Goal: Information Seeking & Learning: Check status

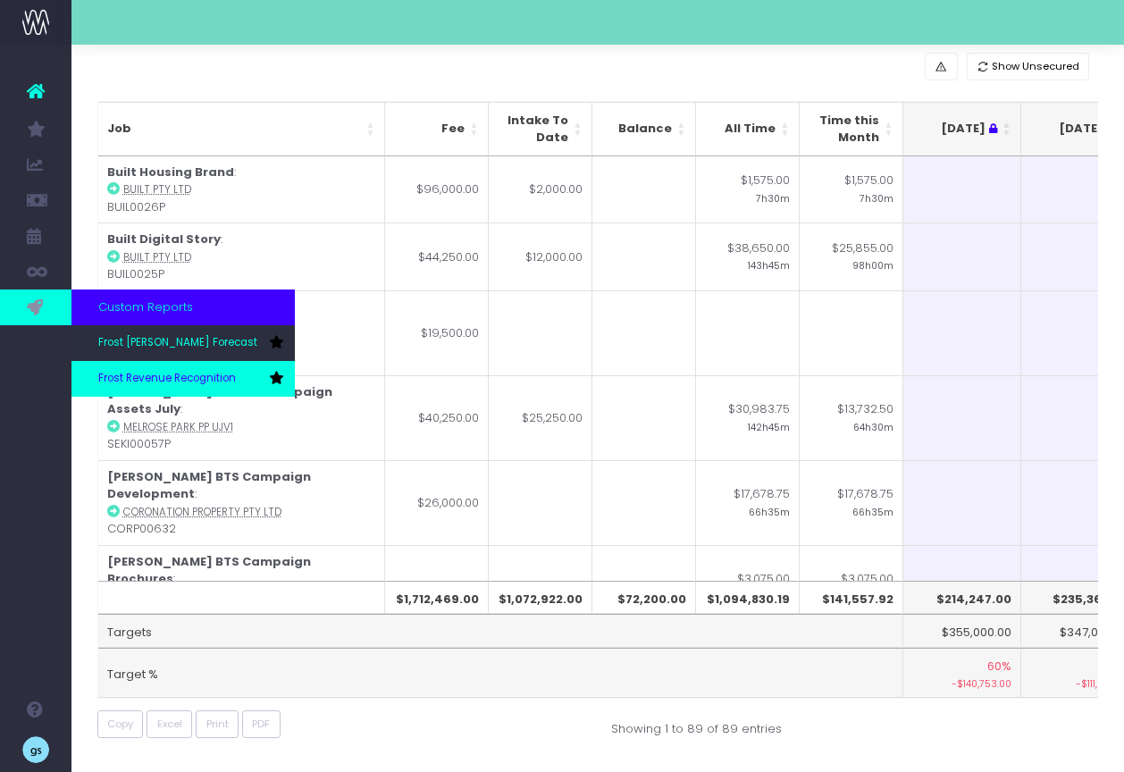
scroll to position [0, 381]
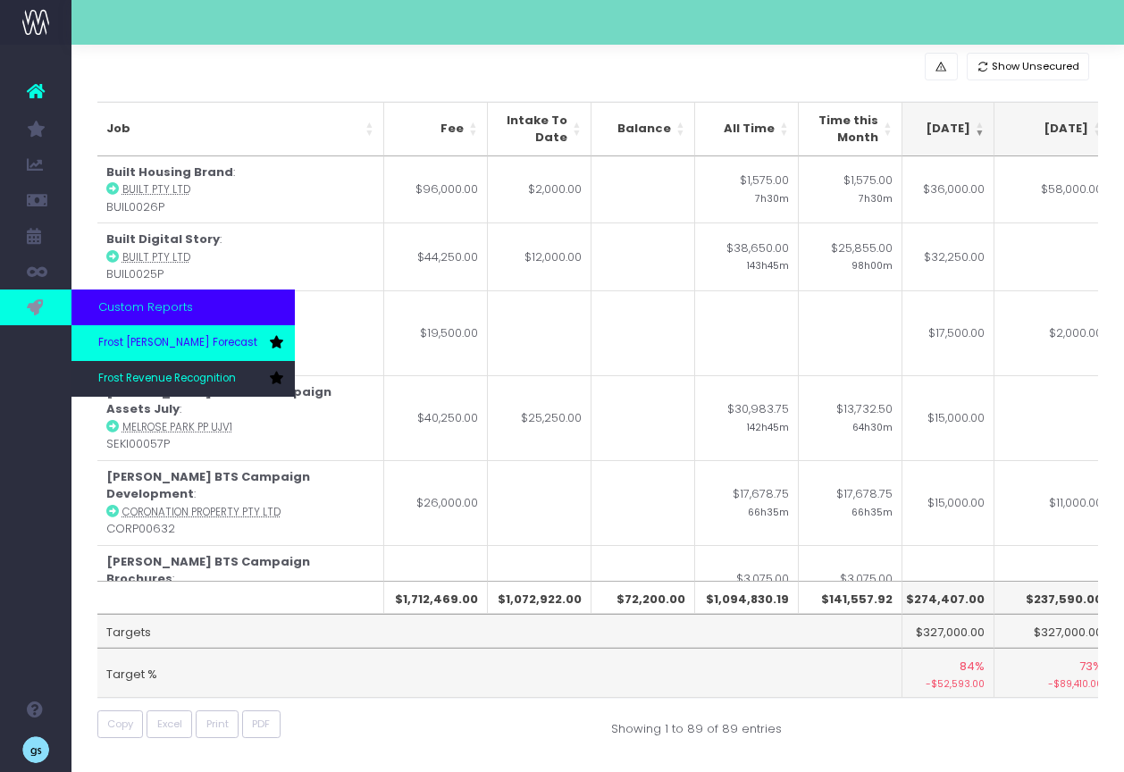
click at [165, 333] on link "Frost [PERSON_NAME] Forecast" at bounding box center [182, 343] width 223 height 36
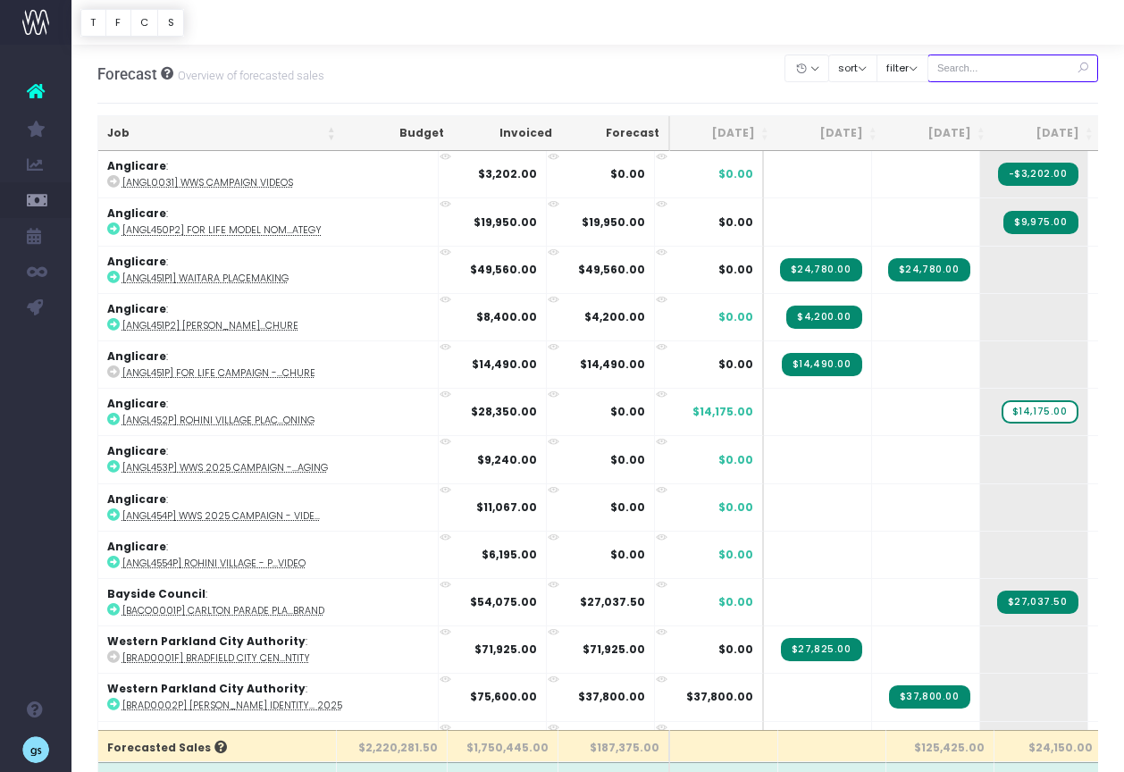
click at [1004, 67] on input "text" at bounding box center [1014, 69] width 172 height 28
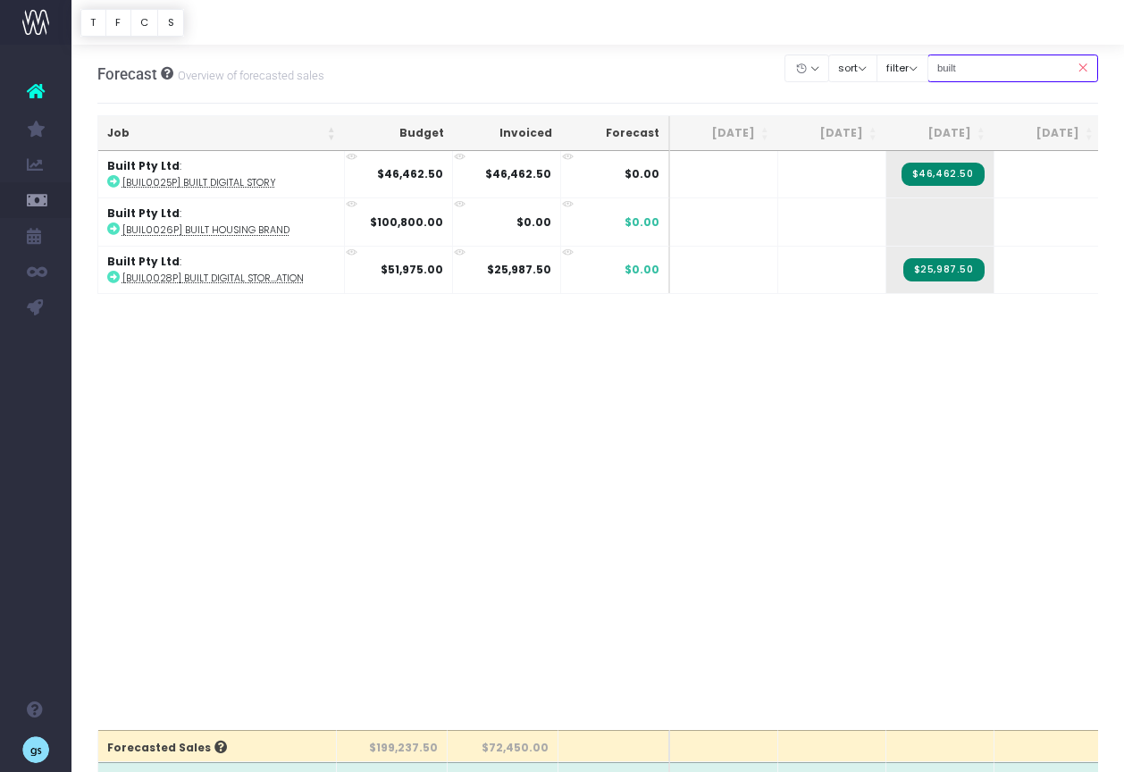
type input "built"
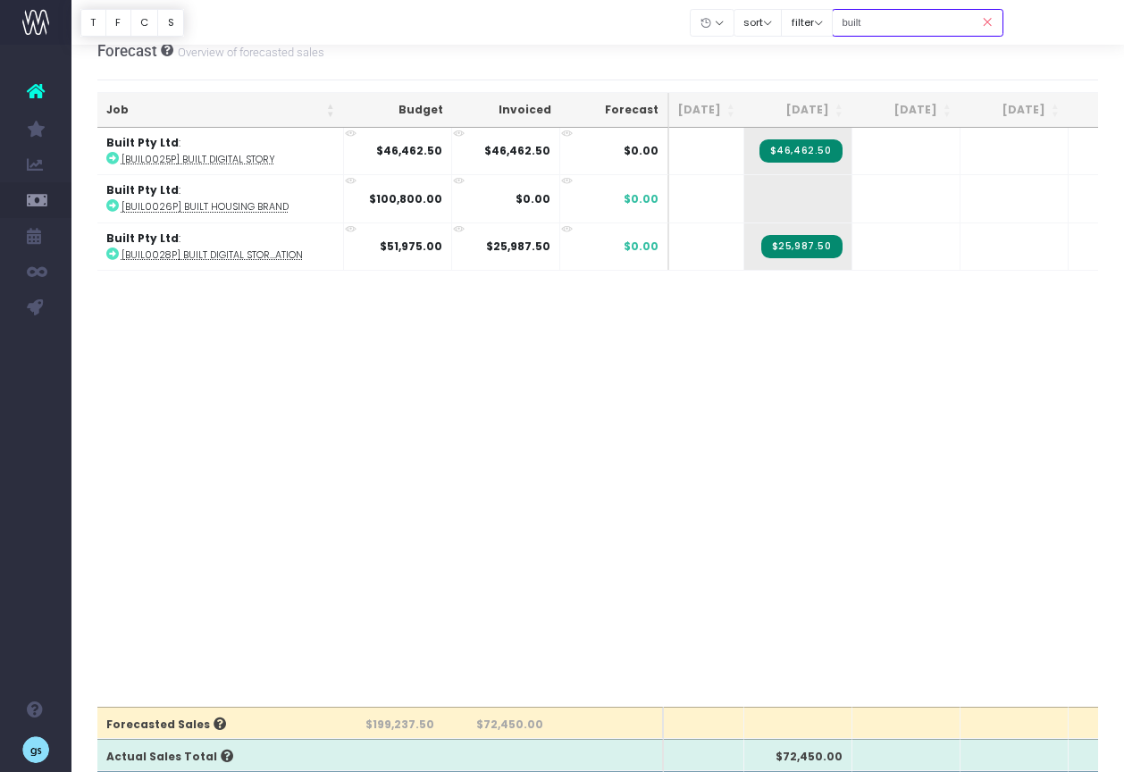
scroll to position [21, 0]
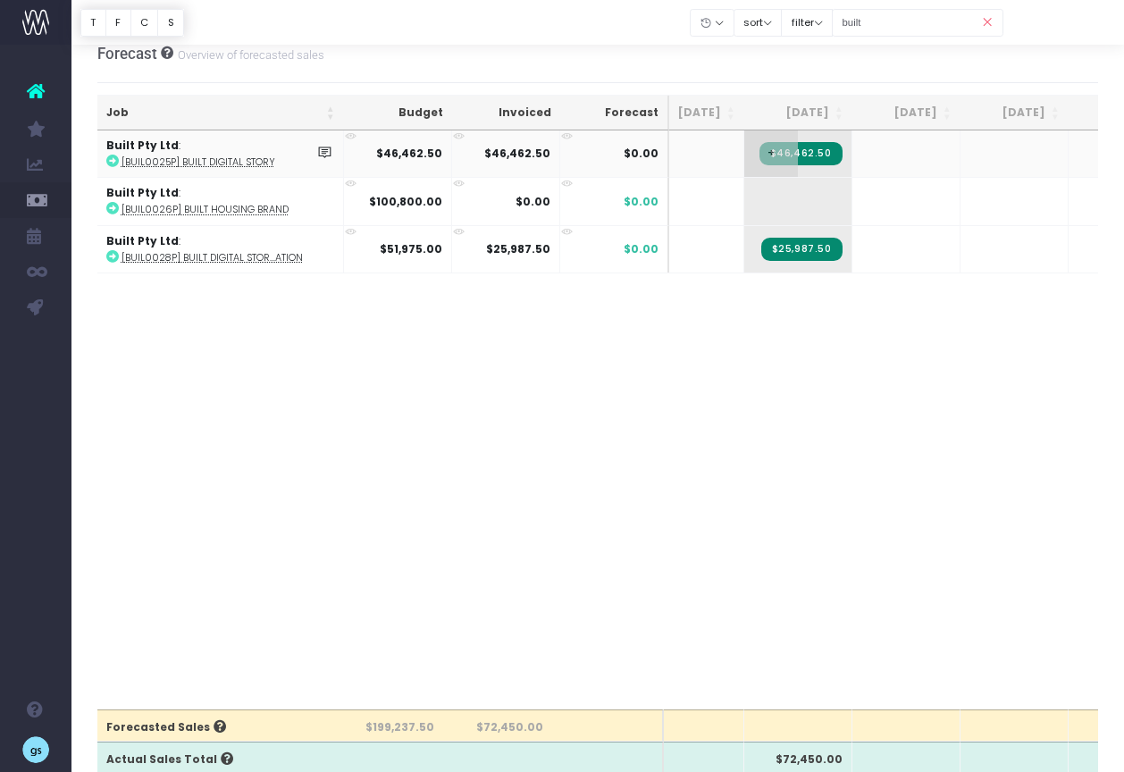
click at [812, 155] on span "$46,462.50" at bounding box center [801, 153] width 83 height 23
click at [112, 206] on icon at bounding box center [112, 208] width 13 height 13
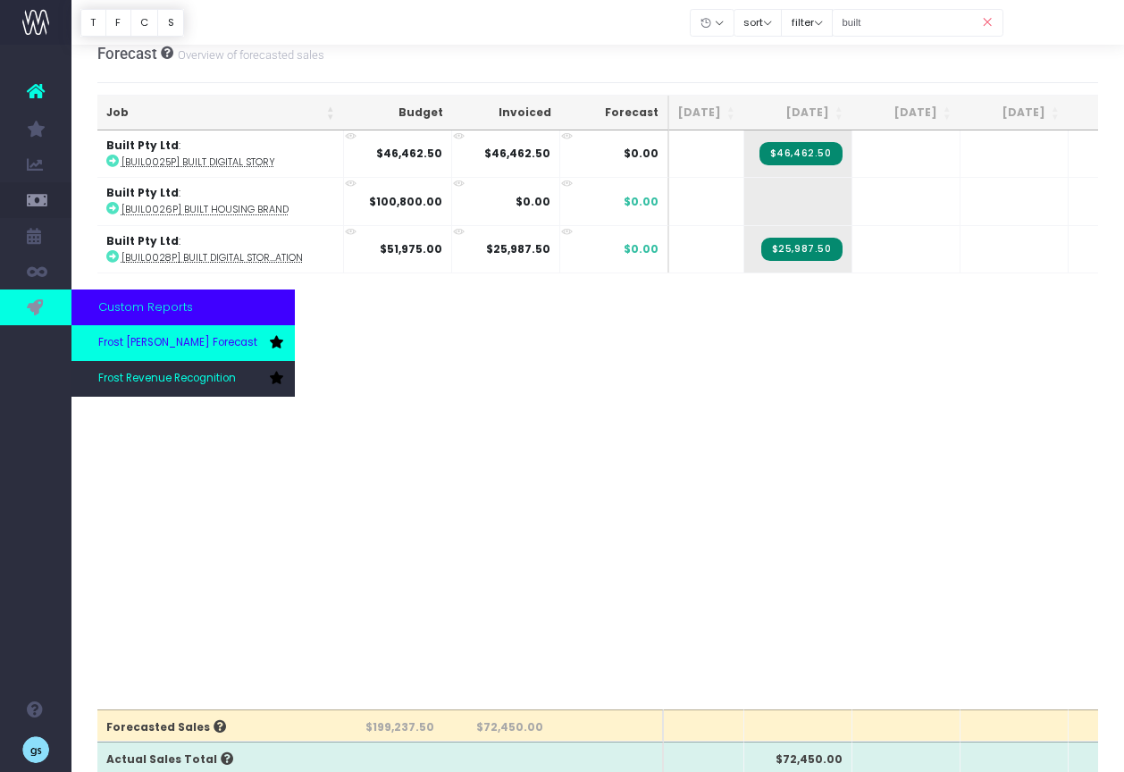
click at [179, 346] on span "Frost [PERSON_NAME] Forecast" at bounding box center [177, 343] width 159 height 16
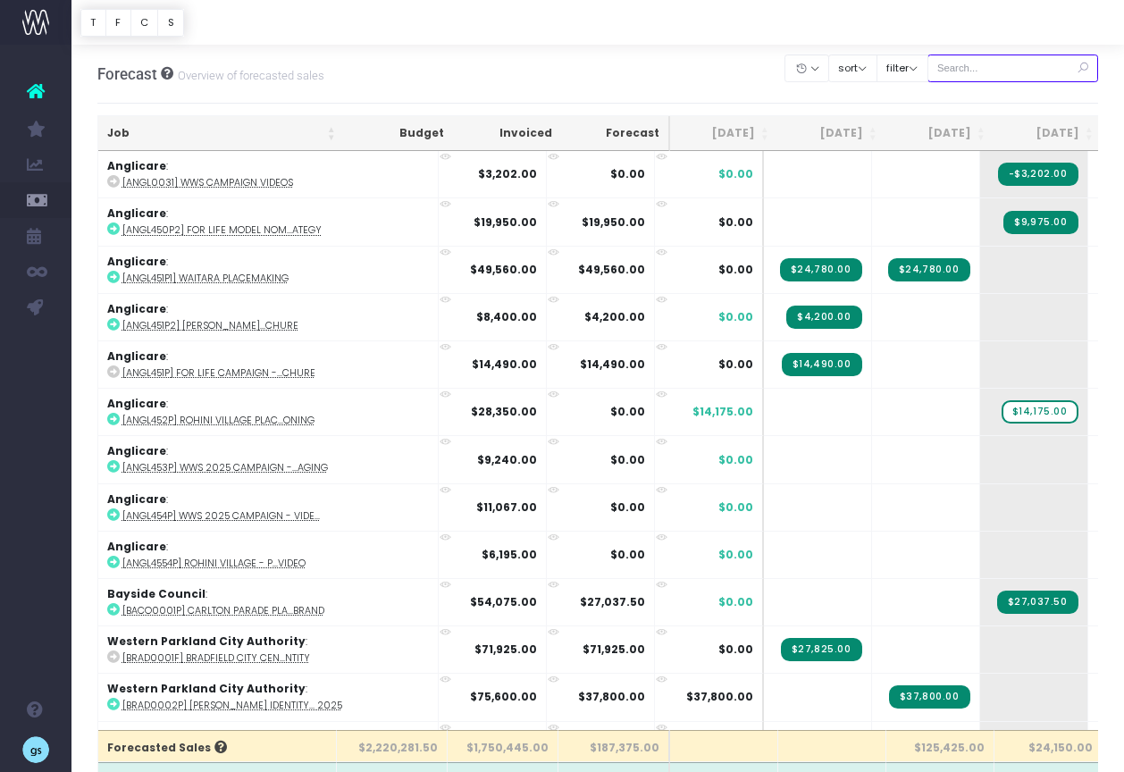
click at [982, 71] on input "text" at bounding box center [1014, 69] width 172 height 28
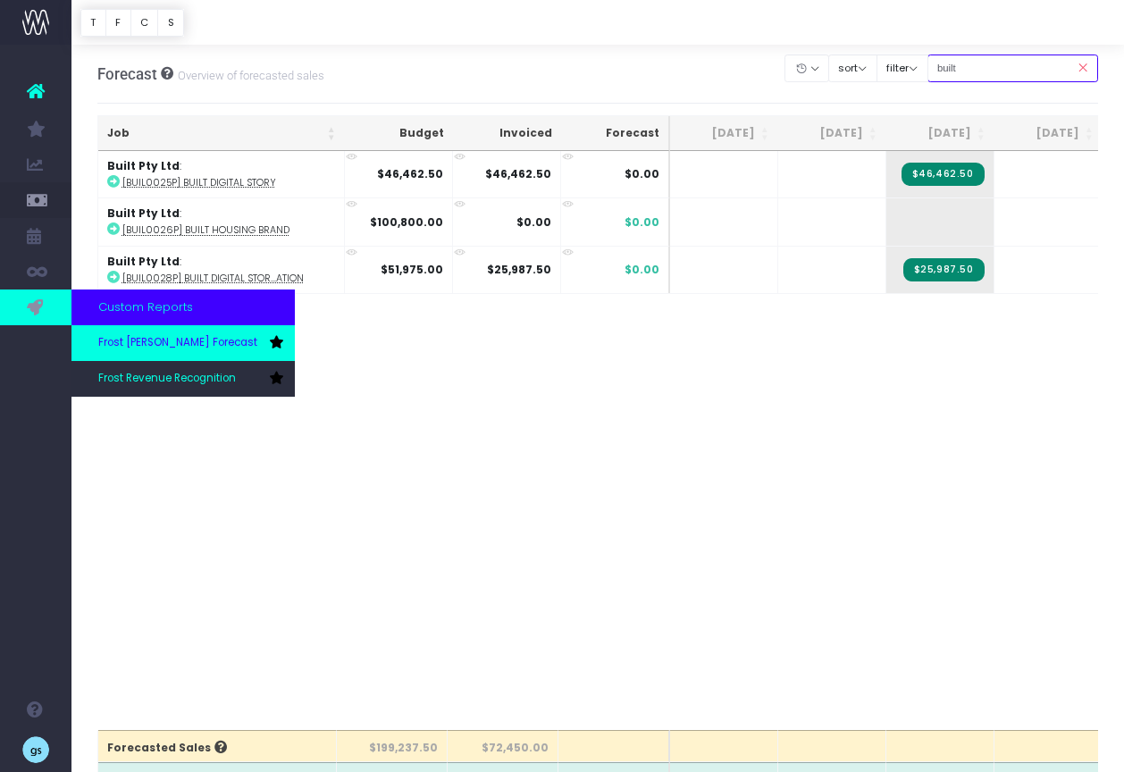
type input "built"
click at [175, 349] on span "Frost [PERSON_NAME] Forecast" at bounding box center [177, 343] width 159 height 16
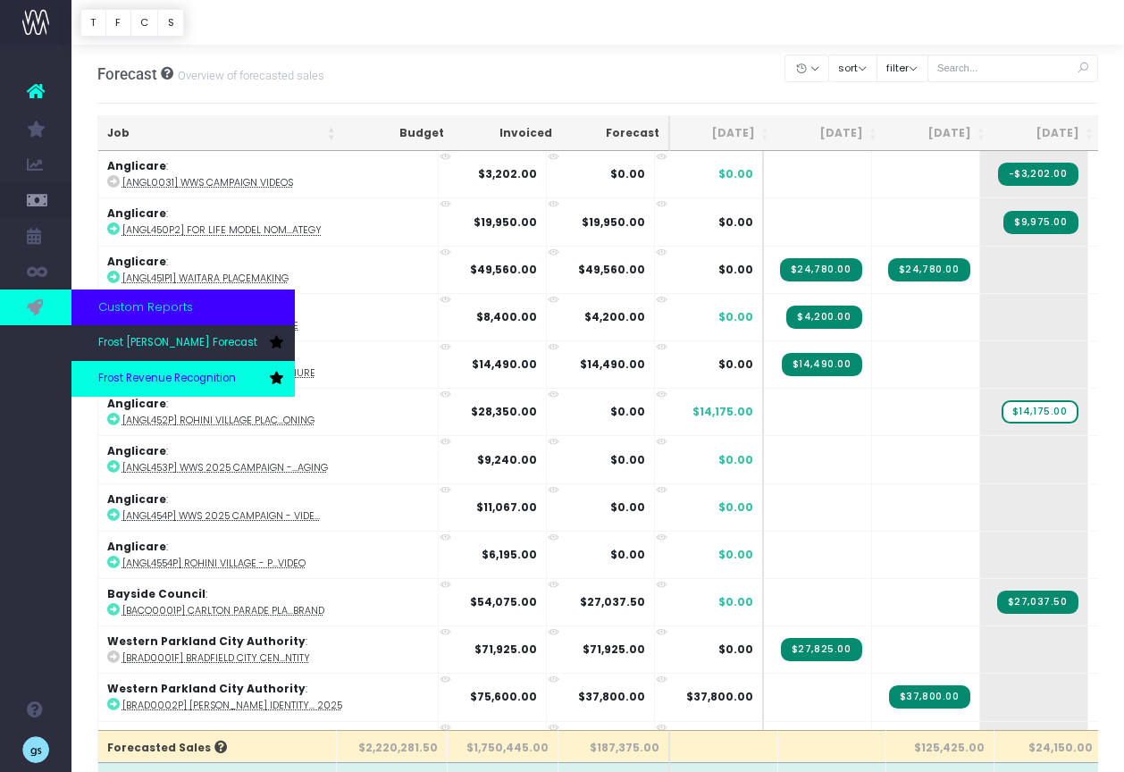
click at [174, 378] on span "Frost Revenue Recognition" at bounding box center [167, 379] width 138 height 16
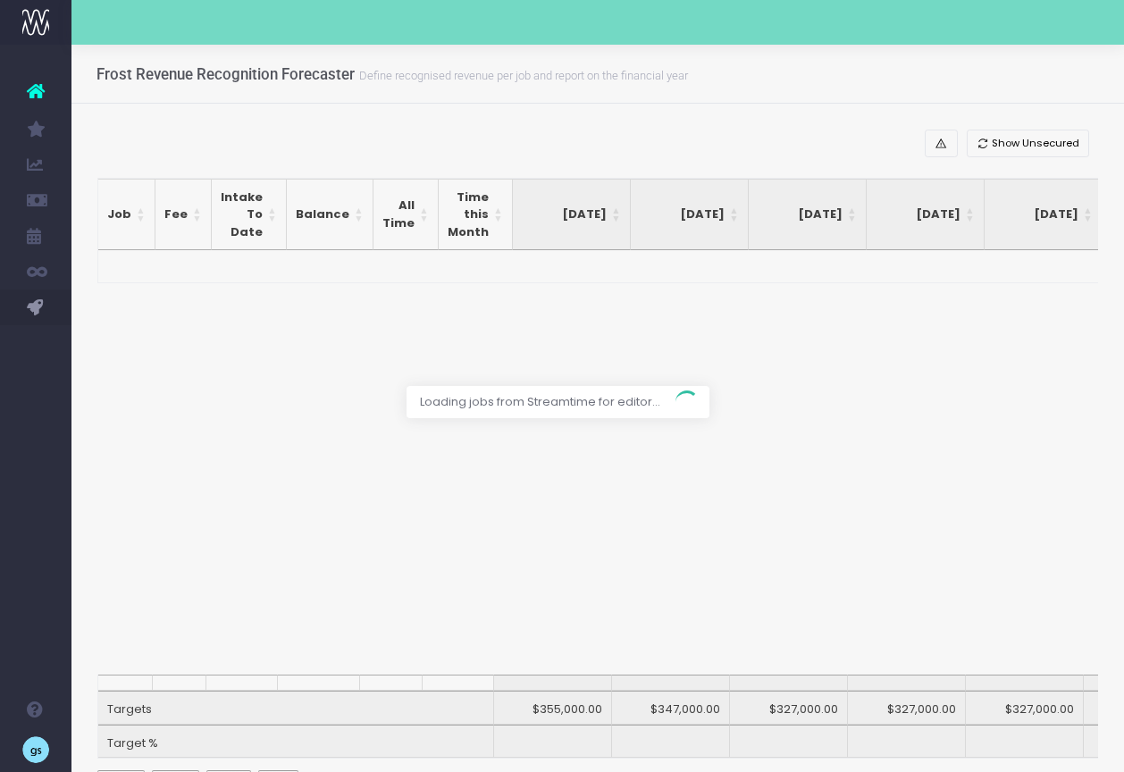
click at [1121, 337] on div at bounding box center [562, 386] width 1124 height 772
click at [753, 130] on div at bounding box center [562, 386] width 1124 height 772
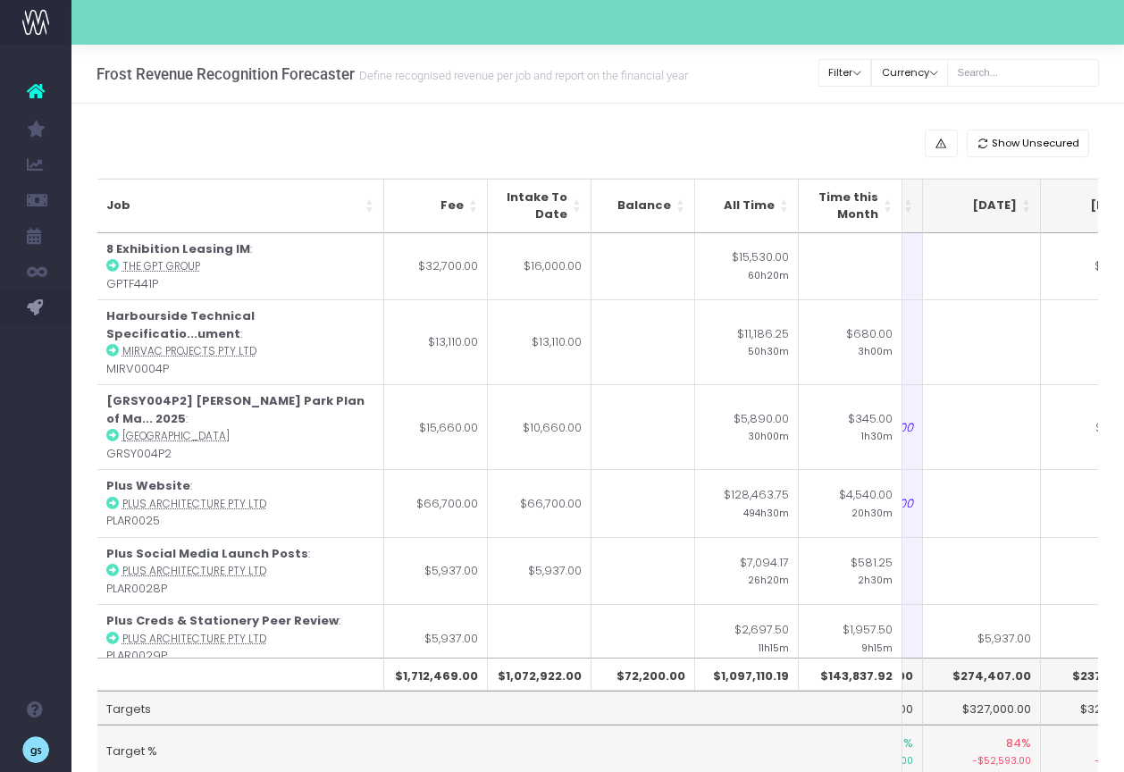
click at [1026, 205] on th "[DATE]" at bounding box center [982, 206] width 118 height 55
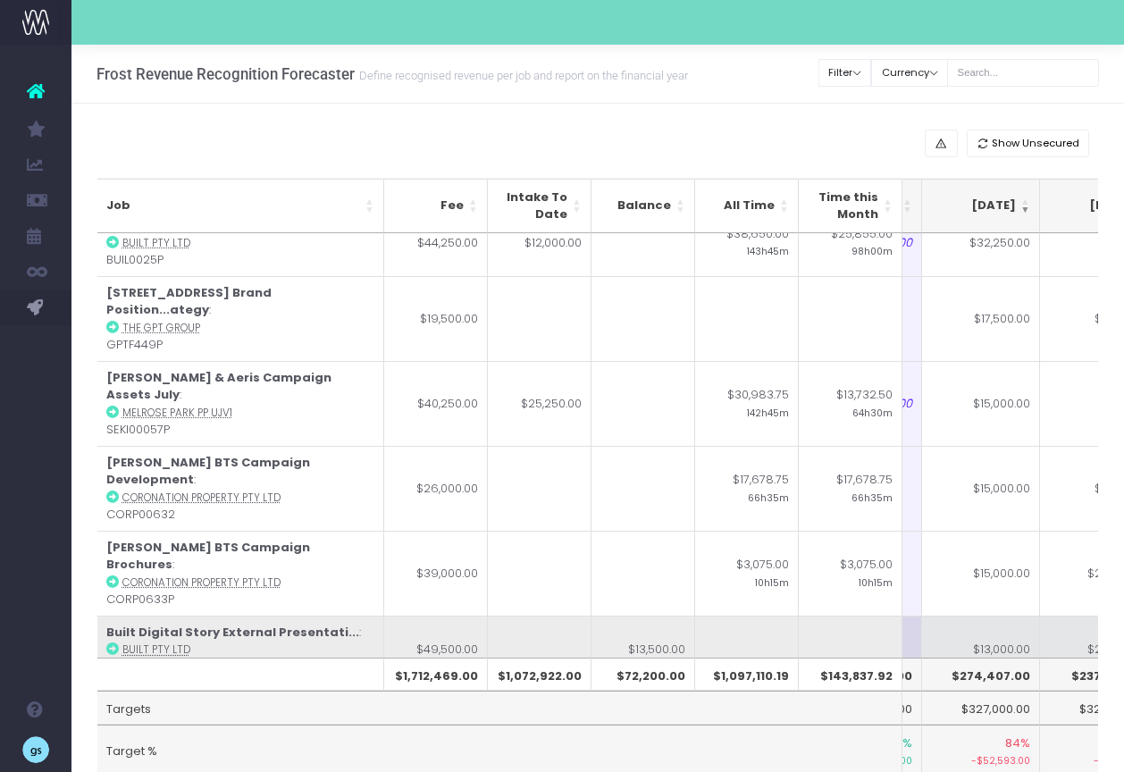
click at [118, 616] on td "Built Digital Story External Presentati... : Built Pty Ltd BUIL0028P" at bounding box center [240, 650] width 287 height 68
click at [133, 643] on abbr "Built Pty Ltd" at bounding box center [156, 650] width 68 height 14
click at [146, 643] on abbr "Built Pty Ltd" at bounding box center [156, 650] width 68 height 14
click at [114, 643] on icon at bounding box center [112, 649] width 13 height 13
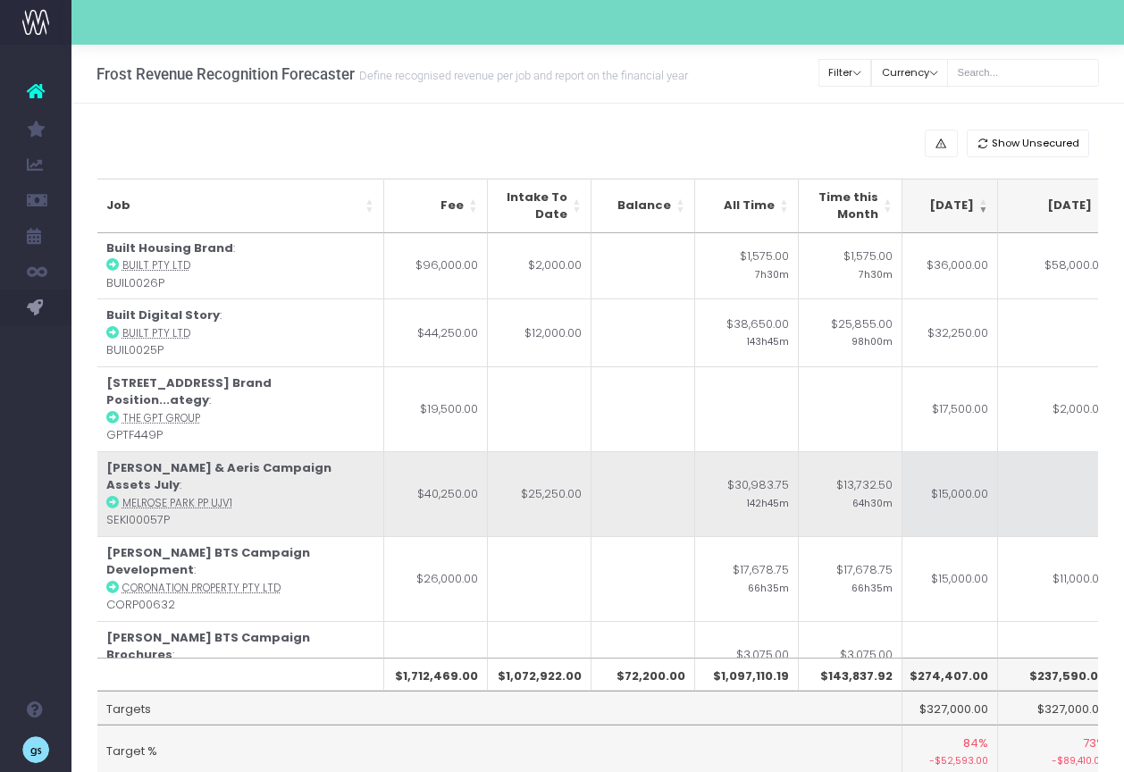
scroll to position [1, 373]
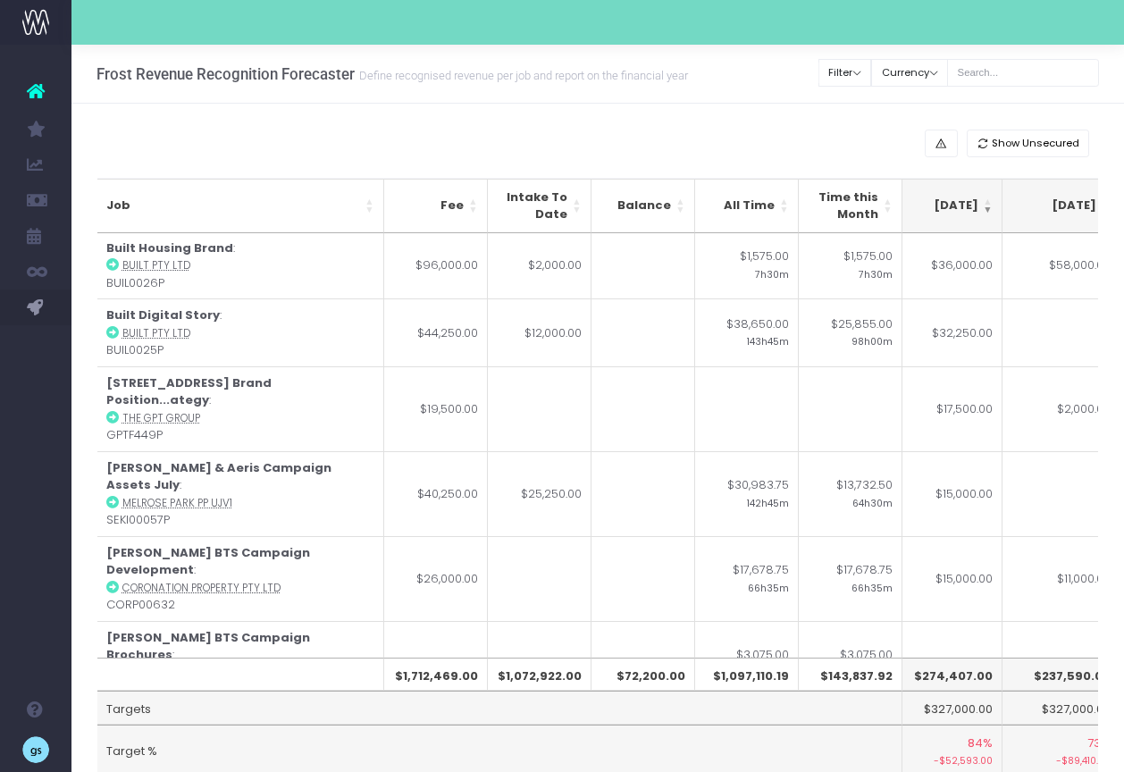
click at [310, 166] on div "Job Fee Intake To Date Balance All Time Time this Month May 25 Jun 25 Jul 25 Au…" at bounding box center [598, 476] width 1029 height 621
